Goal: Check status: Check status

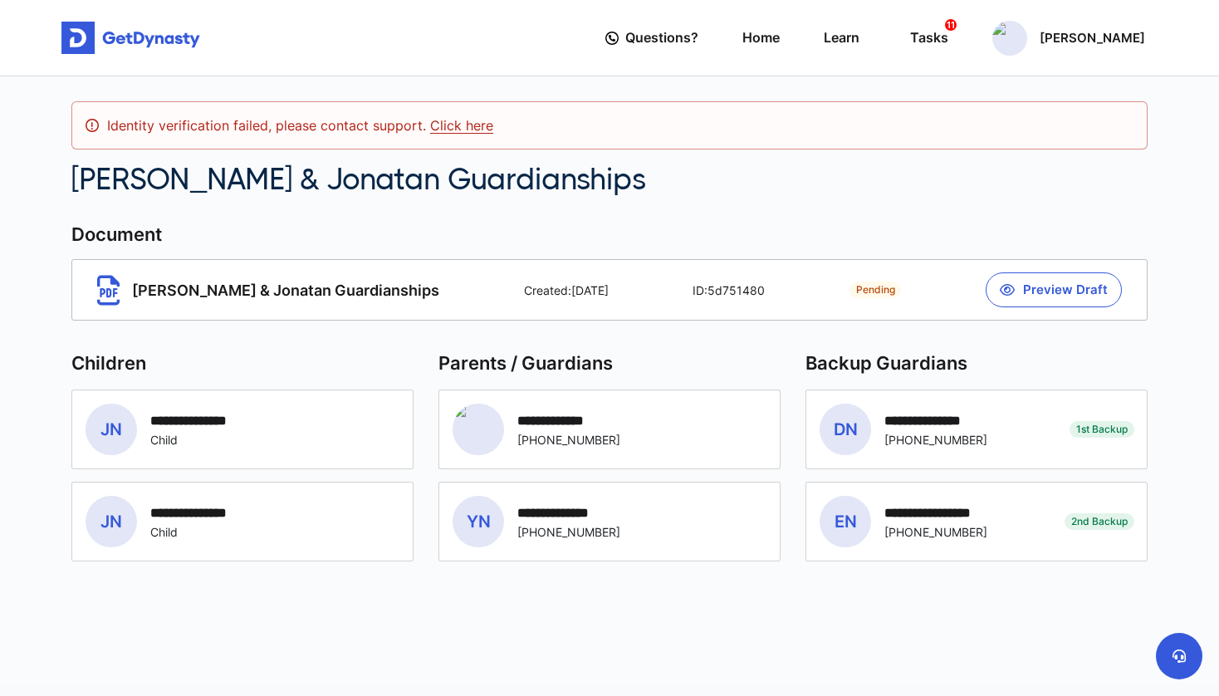
click at [799, 202] on div "**********" at bounding box center [609, 379] width 1096 height 607
click at [443, 125] on link "Click here" at bounding box center [461, 125] width 63 height 17
click at [266, 286] on span "[PERSON_NAME] & Jonatan Guardianships" at bounding box center [268, 290] width 342 height 31
click at [83, 295] on div "Pending Jessica & Jonatan Guardianships Created: 12/14/2023 ID: 5d751480 Pendin…" at bounding box center [609, 289] width 1076 height 61
click at [112, 291] on icon at bounding box center [108, 290] width 22 height 31
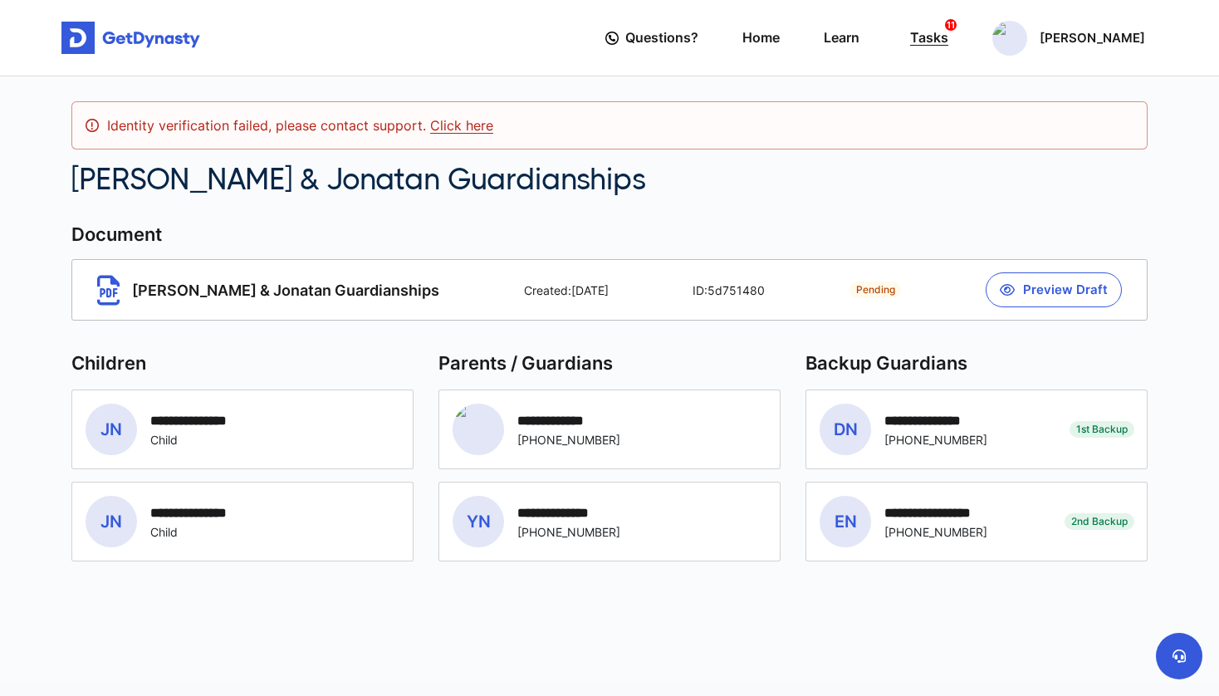
click at [948, 40] on div "Tasks 11" at bounding box center [929, 37] width 38 height 31
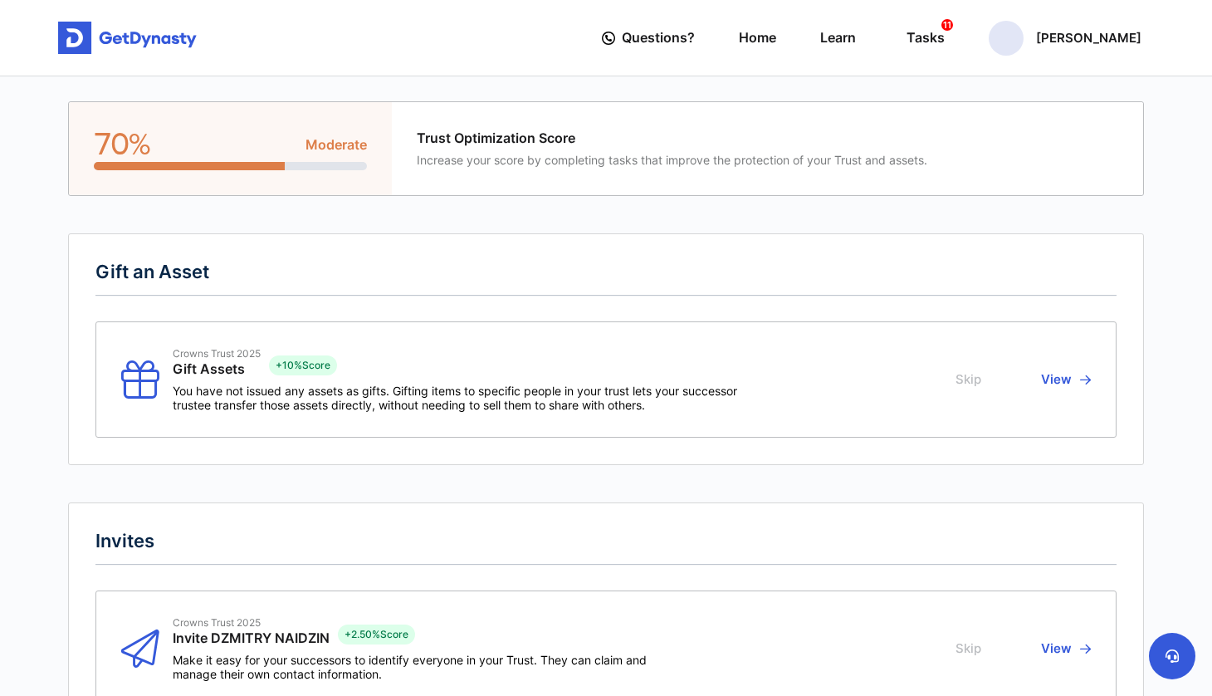
click at [437, 139] on span "Trust Optimization Score" at bounding box center [672, 138] width 511 height 16
click at [776, 40] on link "Home" at bounding box center [757, 37] width 37 height 47
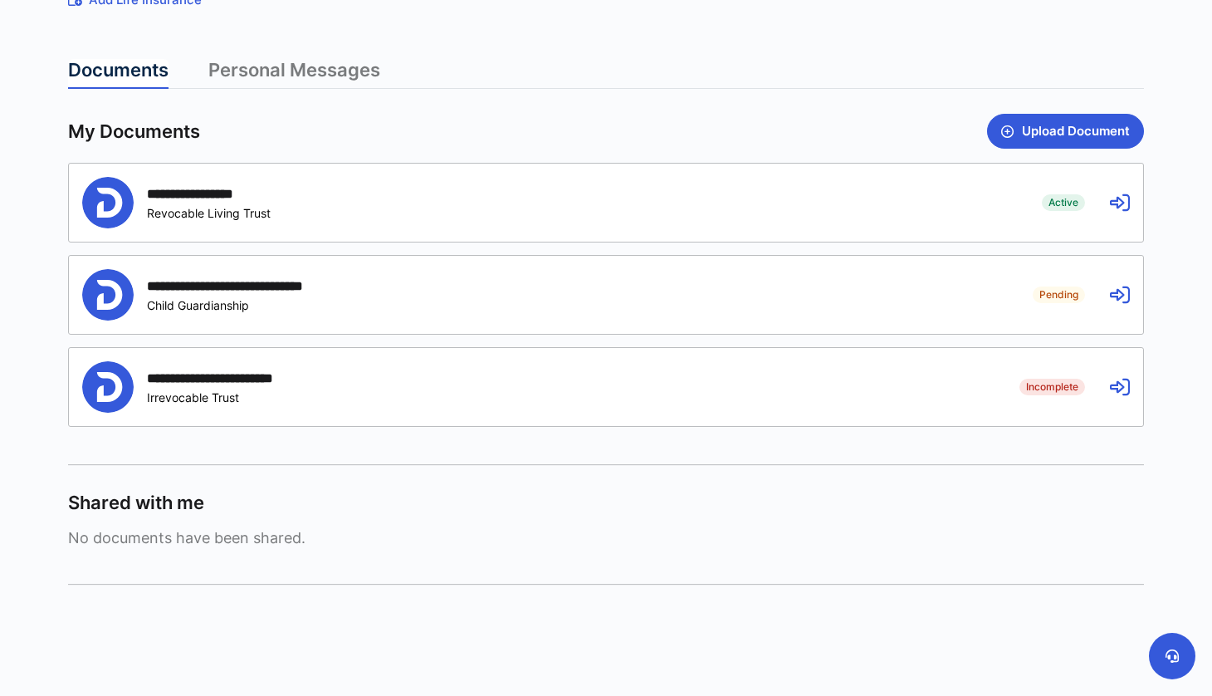
scroll to position [379, 0]
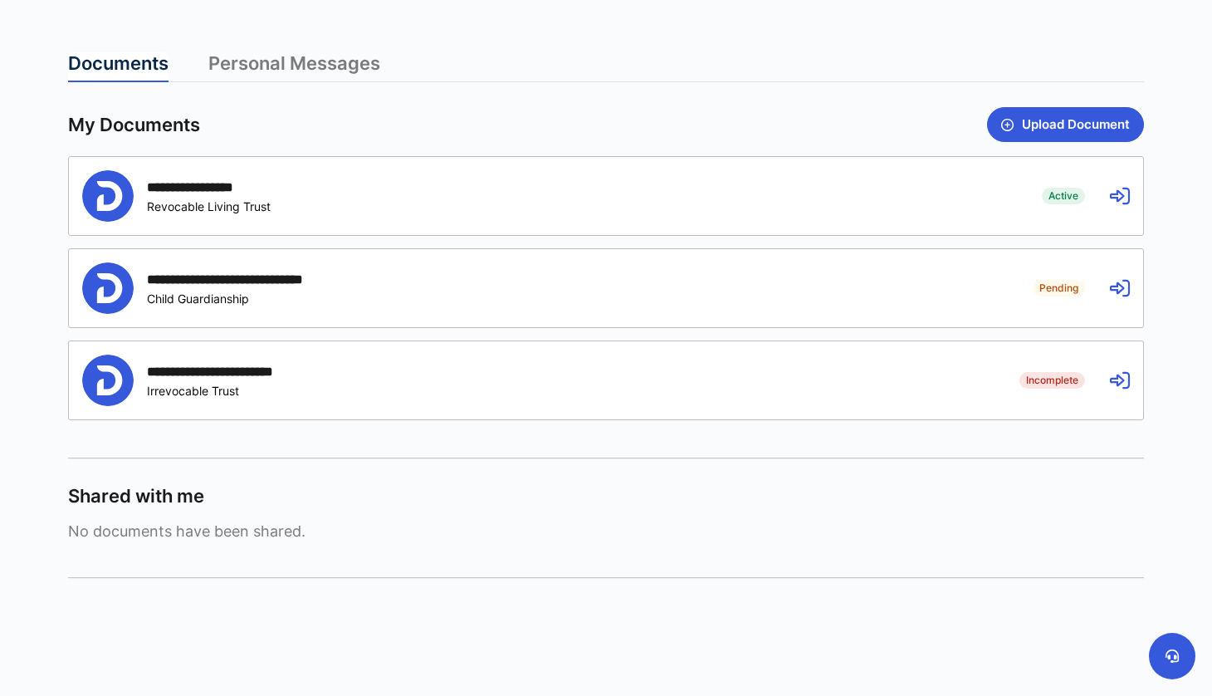
click at [619, 212] on div "**********" at bounding box center [549, 195] width 935 height 51
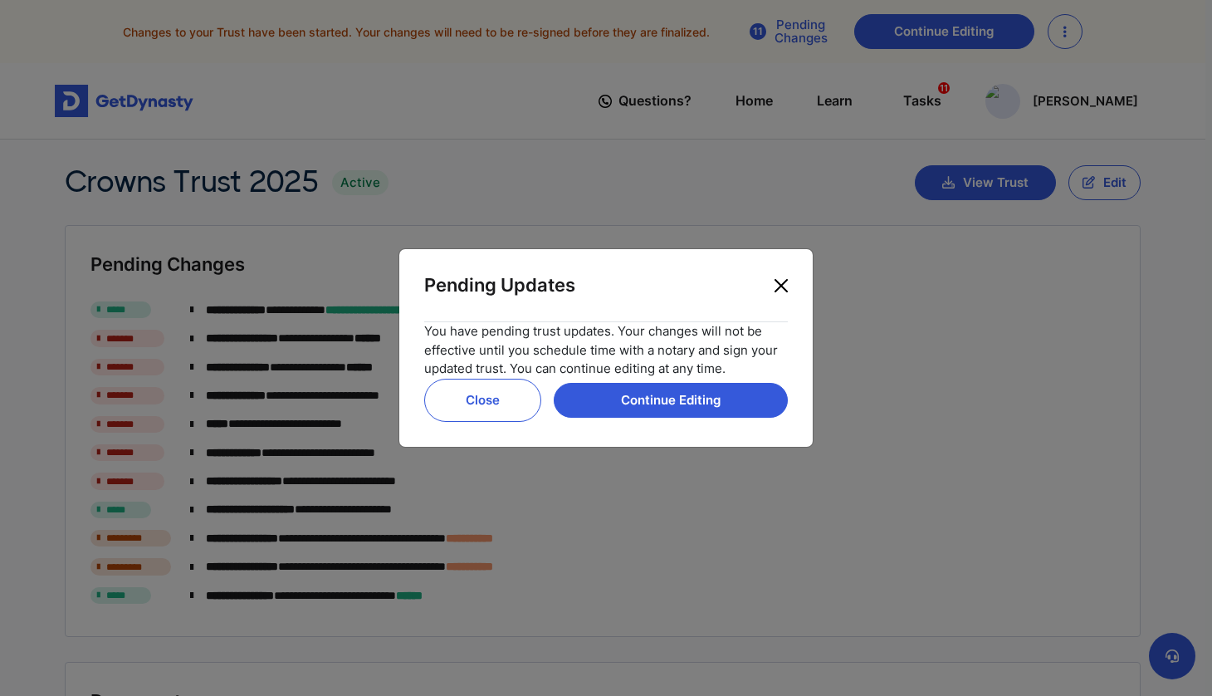
click at [780, 283] on button "Close" at bounding box center [781, 285] width 27 height 27
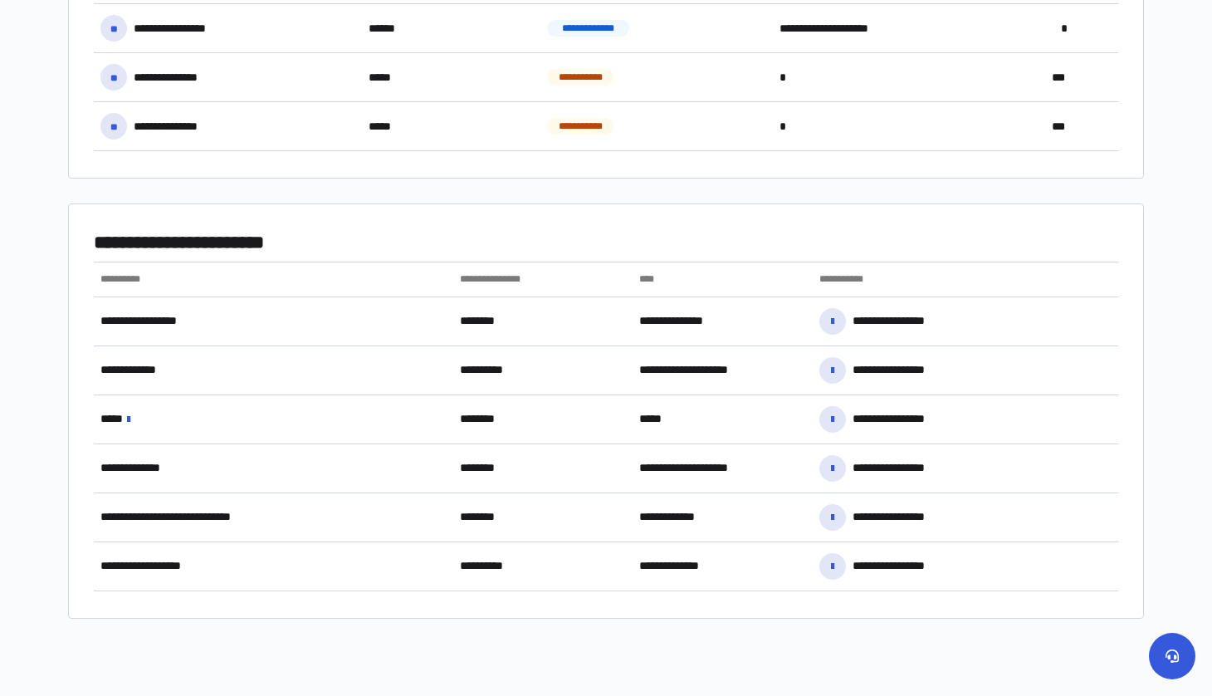
scroll to position [1295, 0]
